Goal: Information Seeking & Learning: Learn about a topic

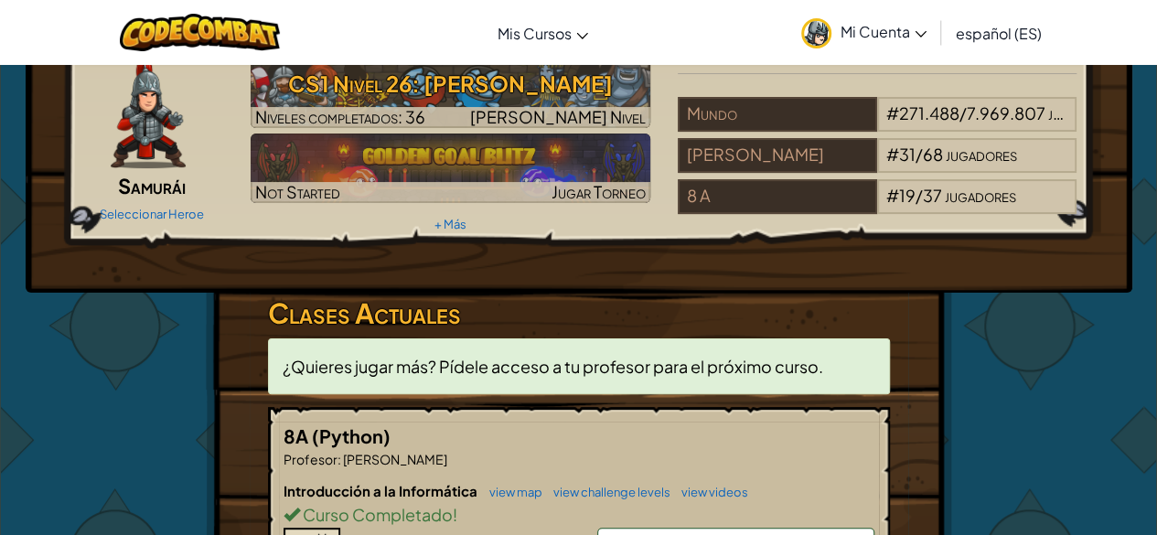
scroll to position [274, 0]
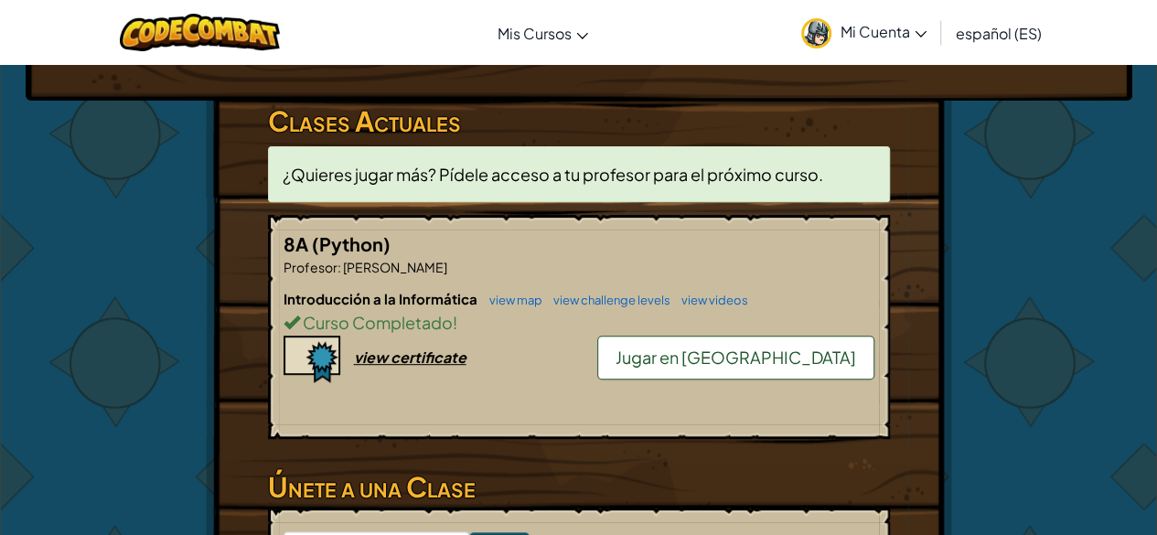
drag, startPoint x: 567, startPoint y: 357, endPoint x: 517, endPoint y: 349, distance: 50.1
click at [567, 357] on div "Introducción a la Informática view map view challenge levels view videos Curso …" at bounding box center [578, 356] width 591 height 135
click at [424, 359] on div "view certificate" at bounding box center [410, 356] width 112 height 19
